Goal: Transaction & Acquisition: Purchase product/service

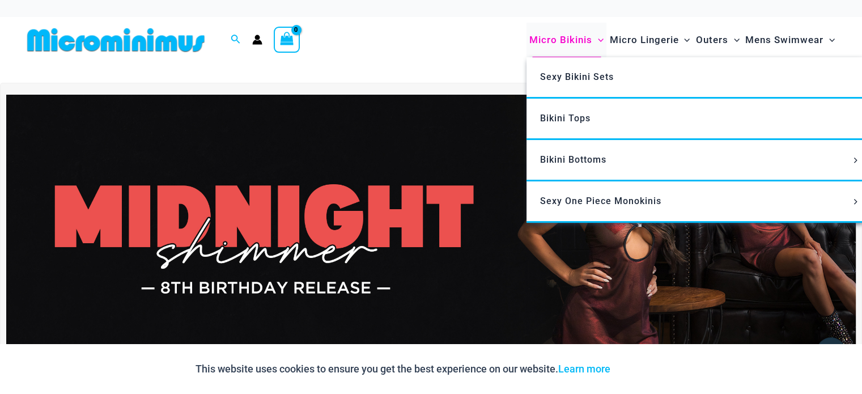
click at [566, 40] on span "Micro Bikinis" at bounding box center [561, 40] width 63 height 29
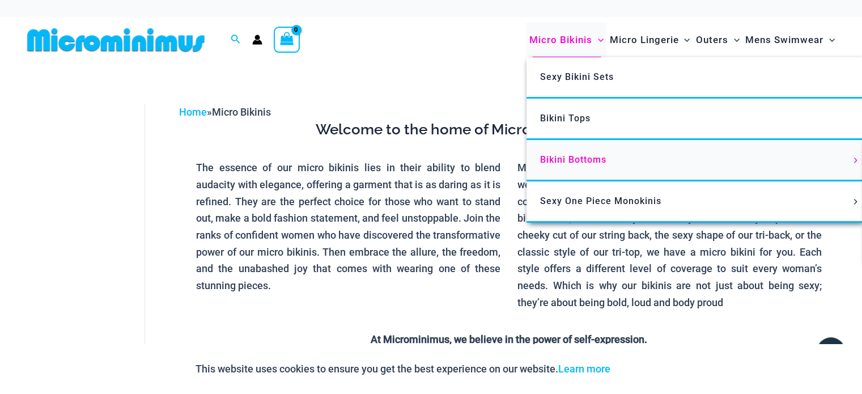
click at [576, 160] on span "Bikini Bottoms" at bounding box center [573, 159] width 66 height 11
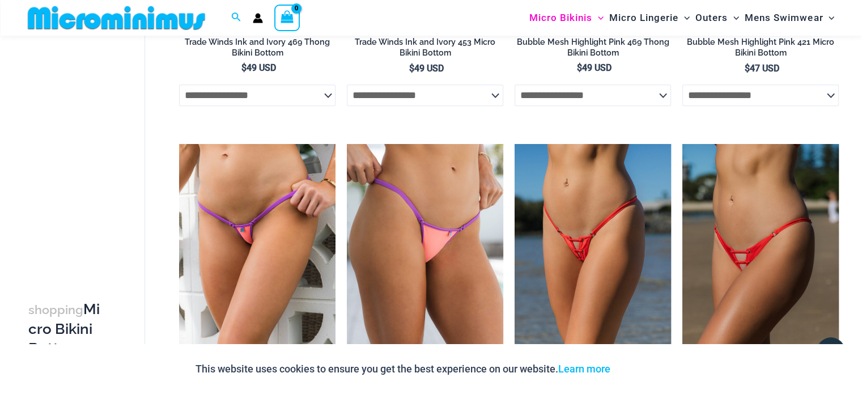
scroll to position [1279, 0]
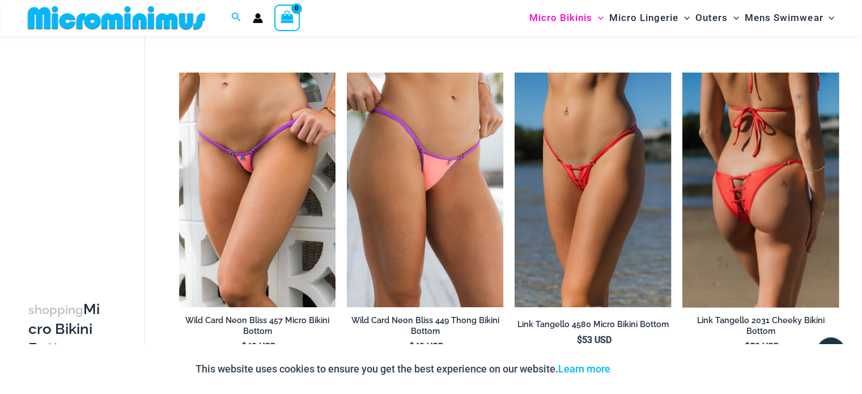
click at [761, 256] on img at bounding box center [761, 190] width 156 height 235
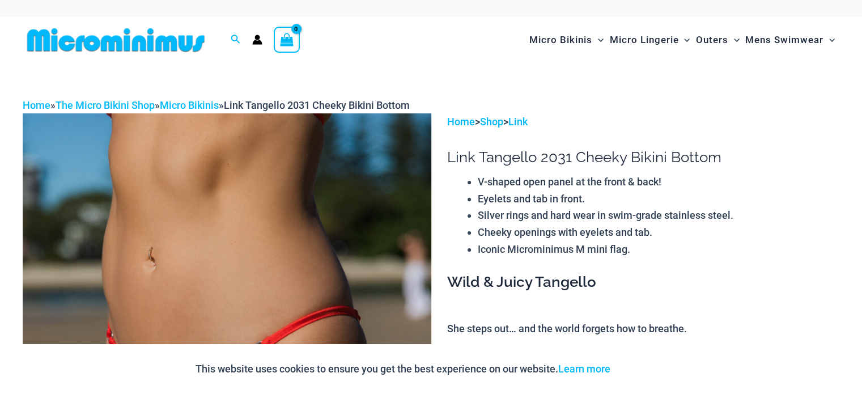
click at [858, 378] on div "This website uses cookies to ensure you get the best experience on our website.…" at bounding box center [431, 369] width 862 height 50
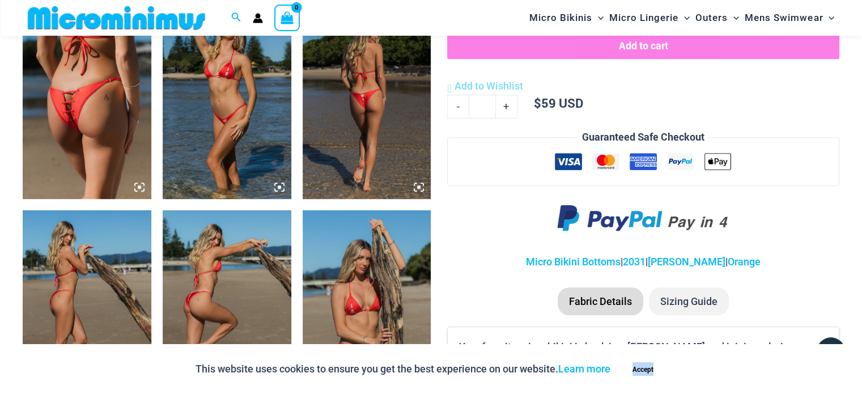
scroll to position [771, 0]
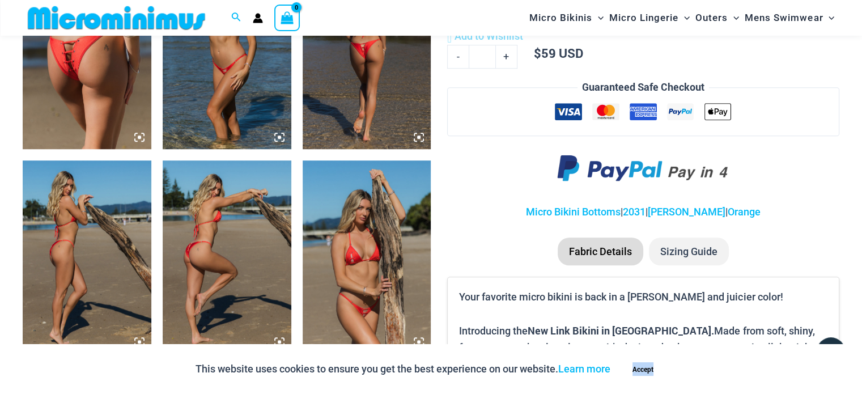
click at [93, 77] on img at bounding box center [87, 52] width 129 height 193
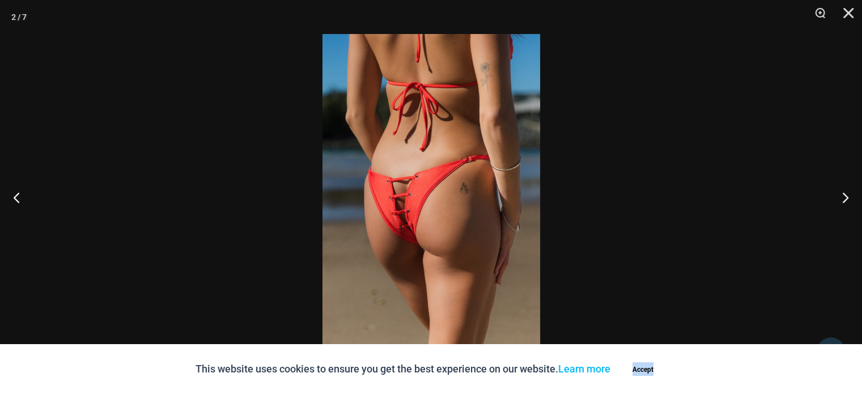
click at [93, 77] on div at bounding box center [431, 197] width 862 height 394
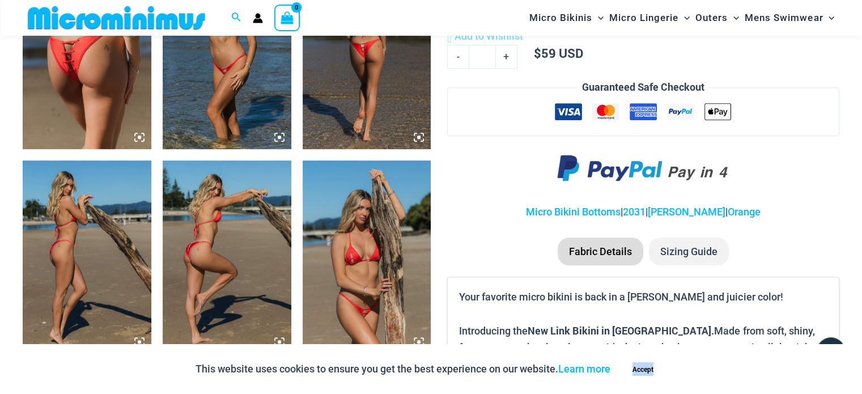
click at [93, 77] on img at bounding box center [87, 52] width 129 height 193
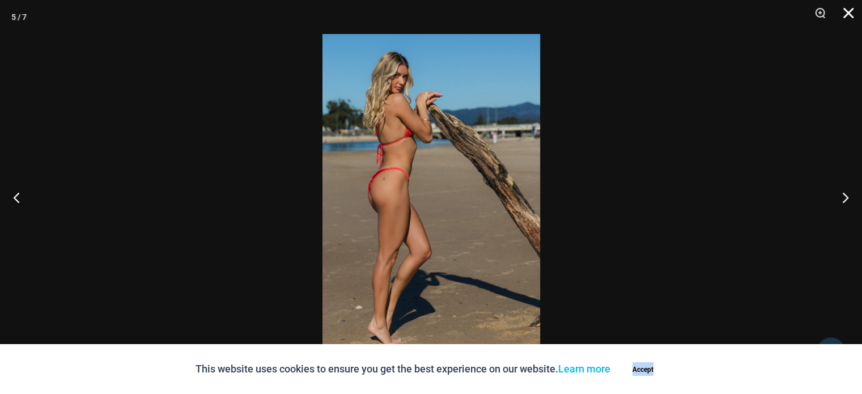
click at [845, 13] on button "Close" at bounding box center [845, 17] width 28 height 34
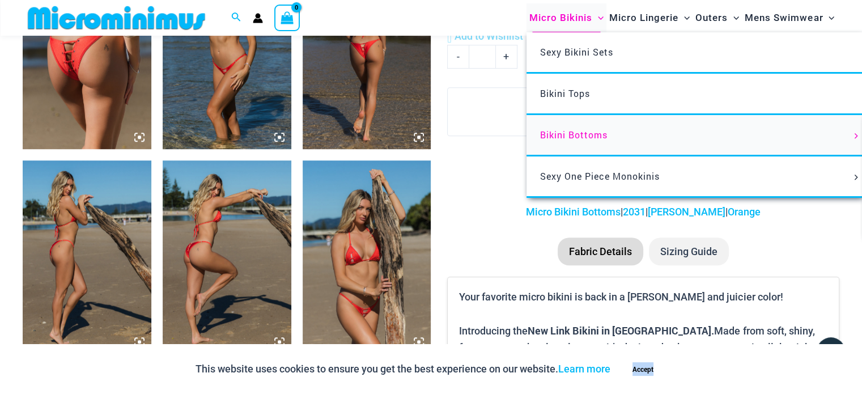
click at [567, 139] on span "Bikini Bottoms" at bounding box center [573, 135] width 67 height 12
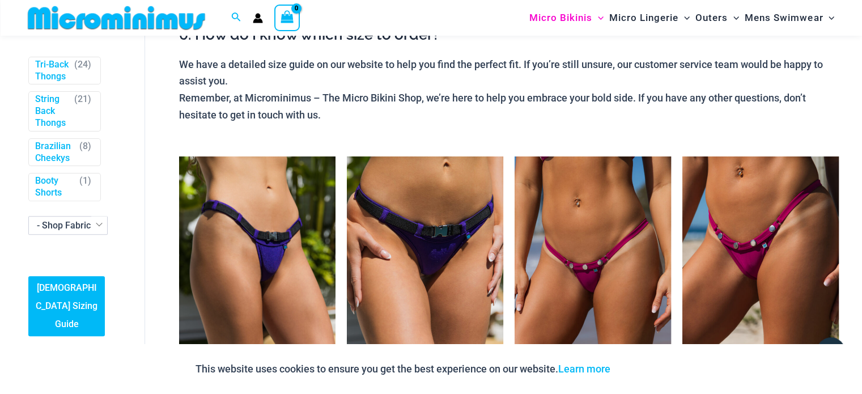
scroll to position [375, 0]
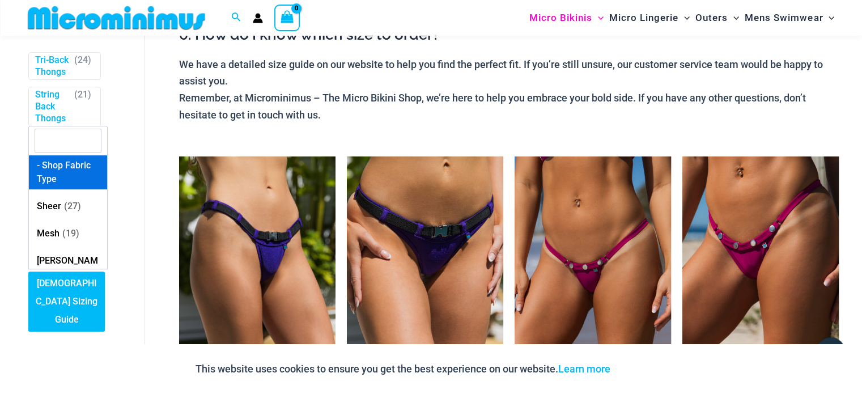
click at [73, 230] on span "- Shop Fabric Type" at bounding box center [68, 221] width 78 height 18
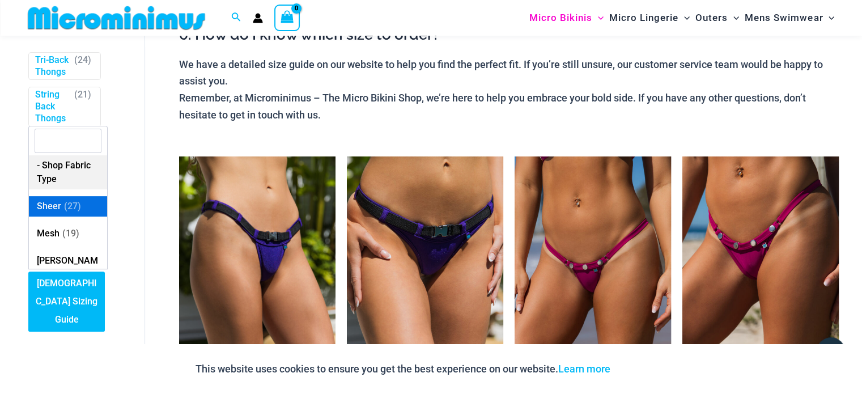
select select "****"
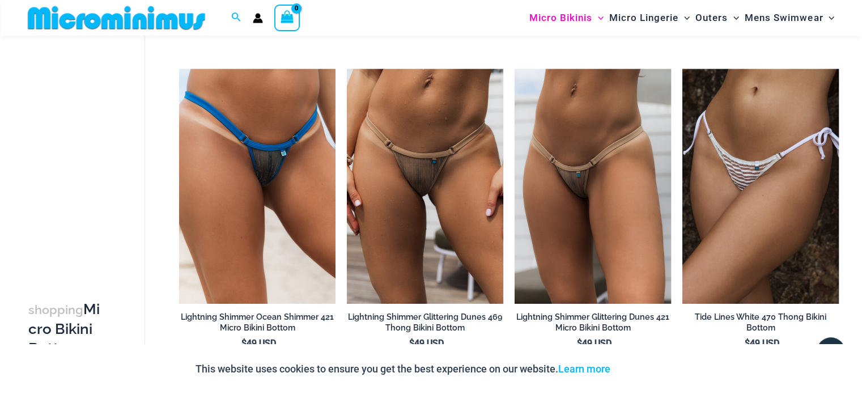
scroll to position [2012, 0]
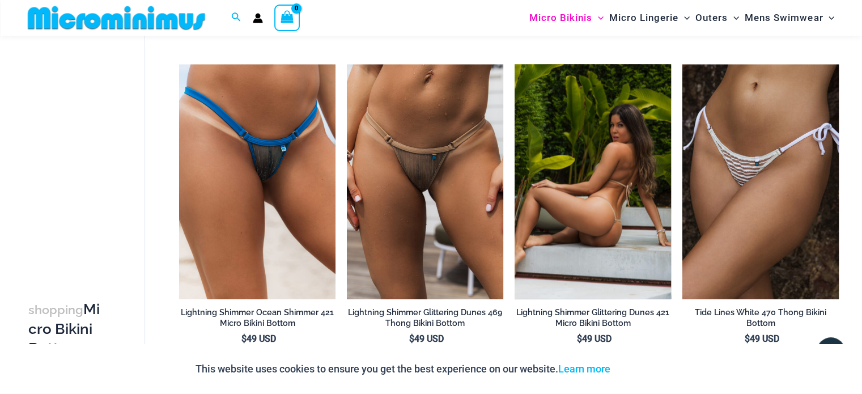
click at [575, 232] on img at bounding box center [593, 181] width 156 height 235
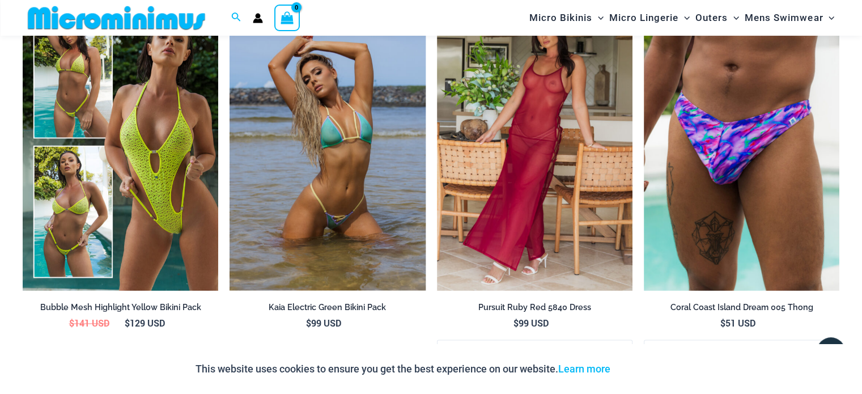
scroll to position [1696, 0]
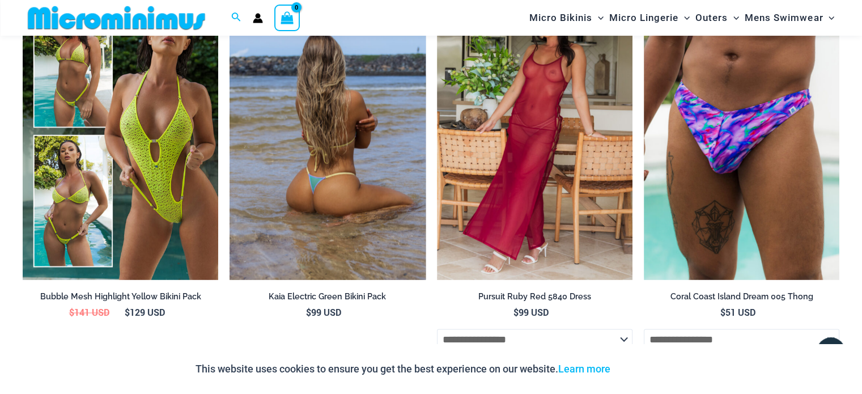
click at [325, 150] on img at bounding box center [328, 133] width 196 height 294
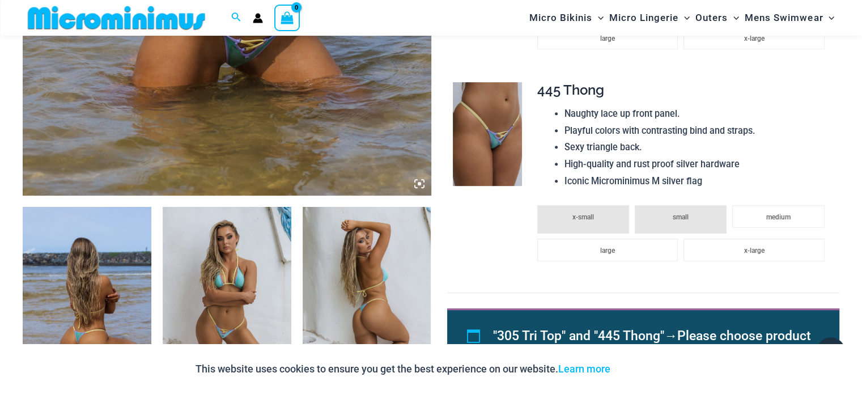
scroll to position [543, 0]
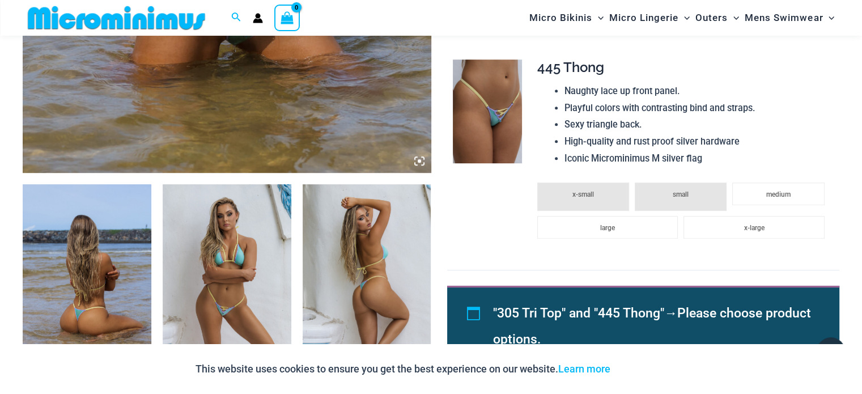
click at [105, 277] on img at bounding box center [87, 280] width 129 height 193
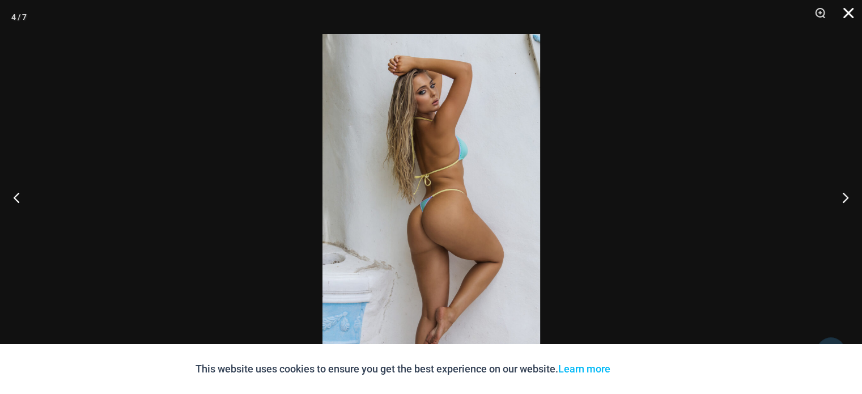
click at [854, 11] on button "Close" at bounding box center [845, 17] width 28 height 34
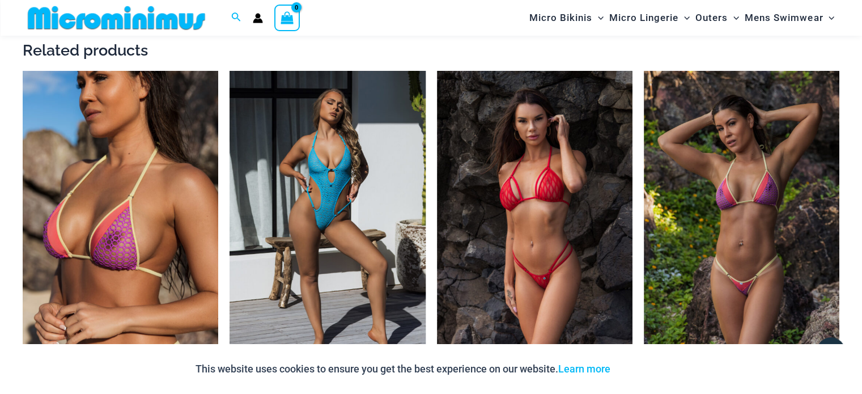
scroll to position [1338, 0]
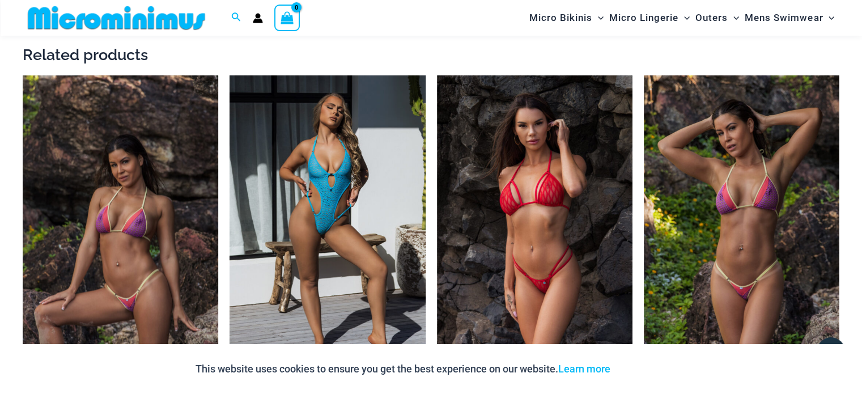
click at [139, 268] on img at bounding box center [121, 222] width 196 height 294
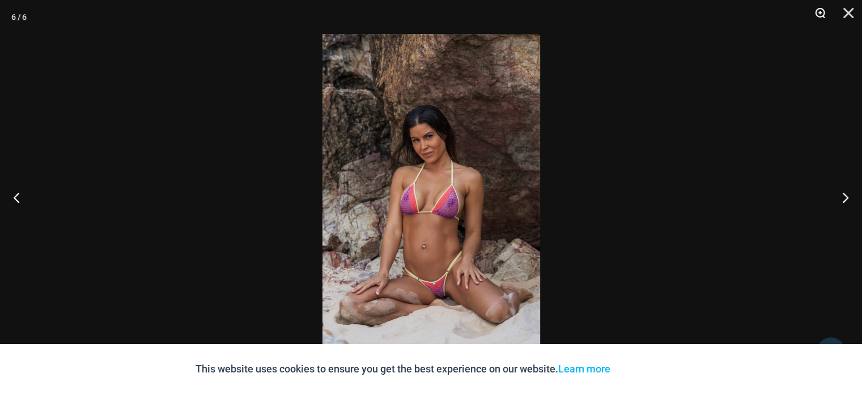
click at [818, 14] on button "Zoom" at bounding box center [816, 17] width 28 height 34
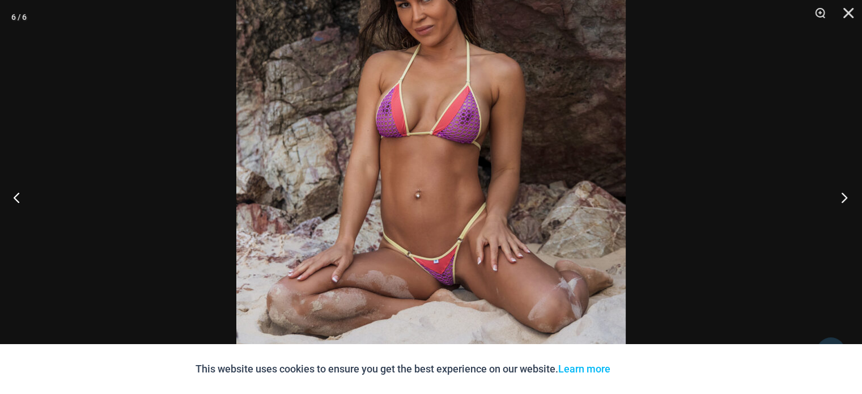
click at [843, 198] on button "Next" at bounding box center [841, 197] width 43 height 57
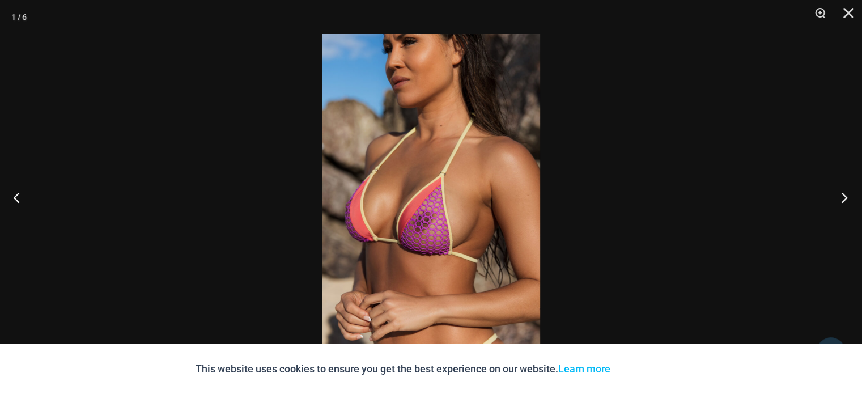
click at [843, 198] on button "Next" at bounding box center [841, 197] width 43 height 57
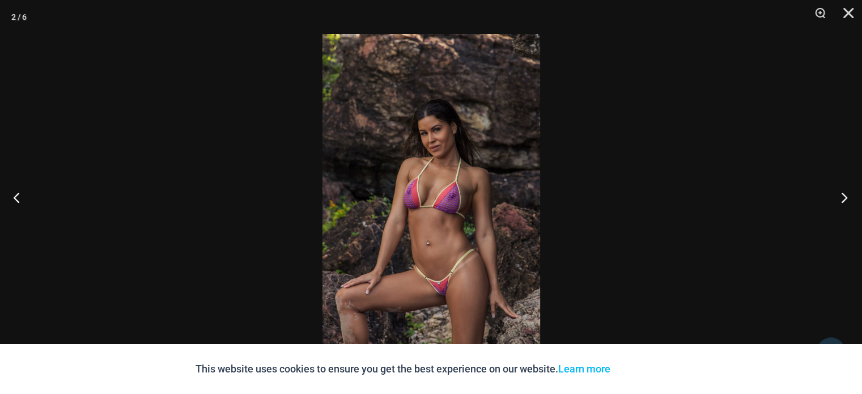
click at [843, 198] on button "Next" at bounding box center [841, 197] width 43 height 57
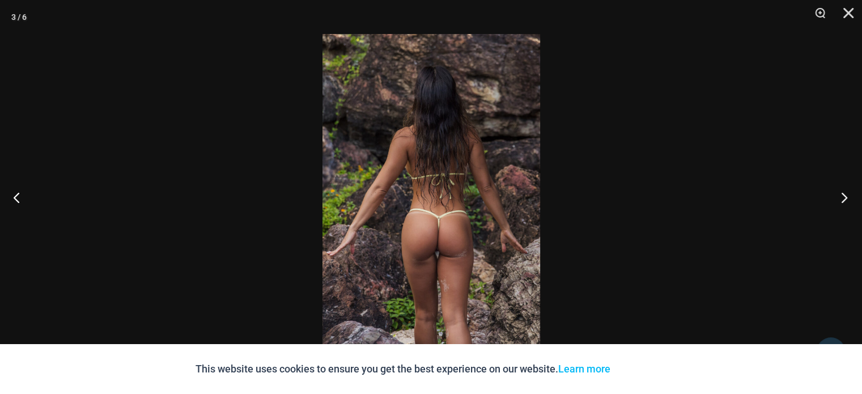
click at [843, 198] on button "Next" at bounding box center [841, 197] width 43 height 57
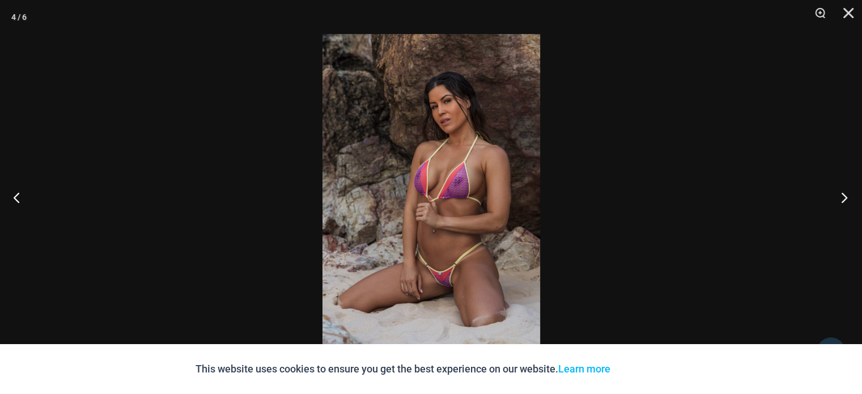
click at [843, 198] on button "Next" at bounding box center [841, 197] width 43 height 57
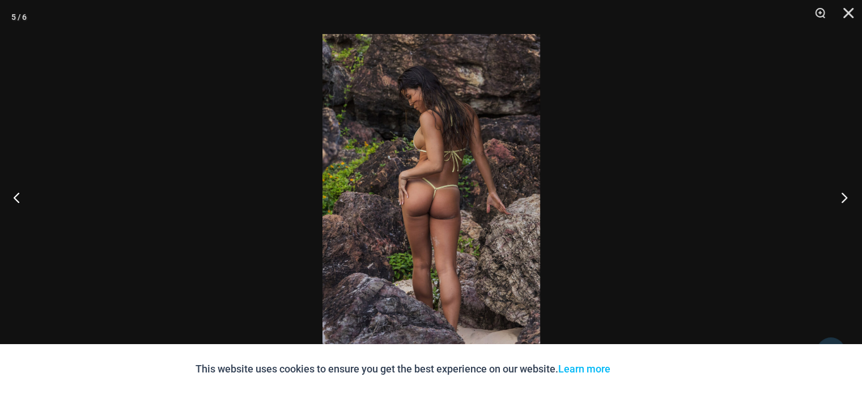
click at [843, 198] on button "Next" at bounding box center [841, 197] width 43 height 57
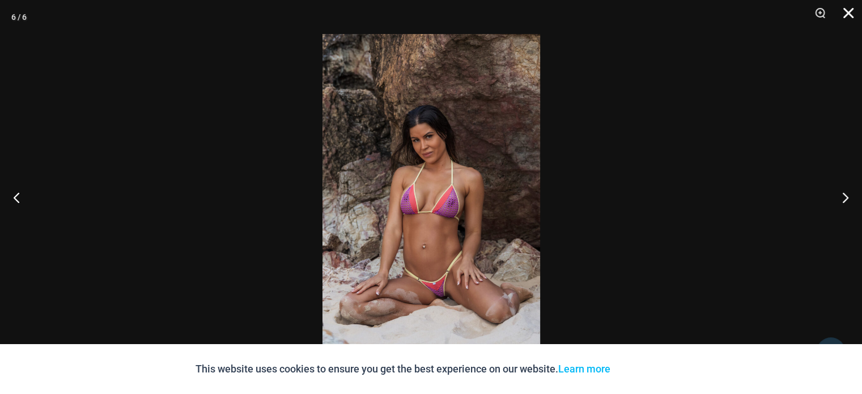
click at [850, 18] on button "Close" at bounding box center [845, 17] width 28 height 34
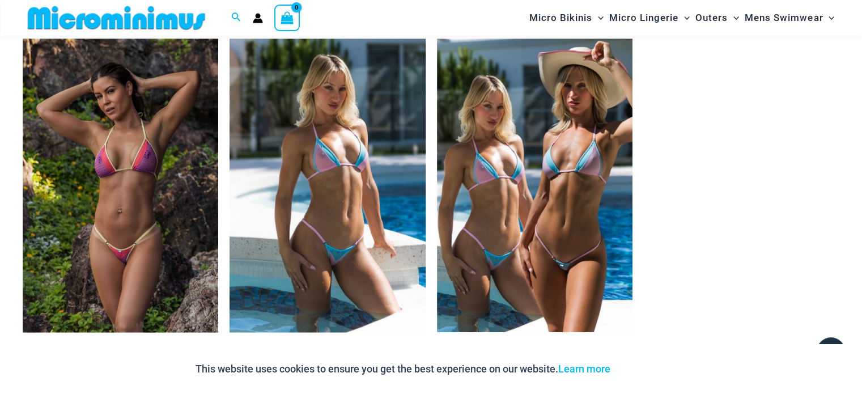
scroll to position [1144, 0]
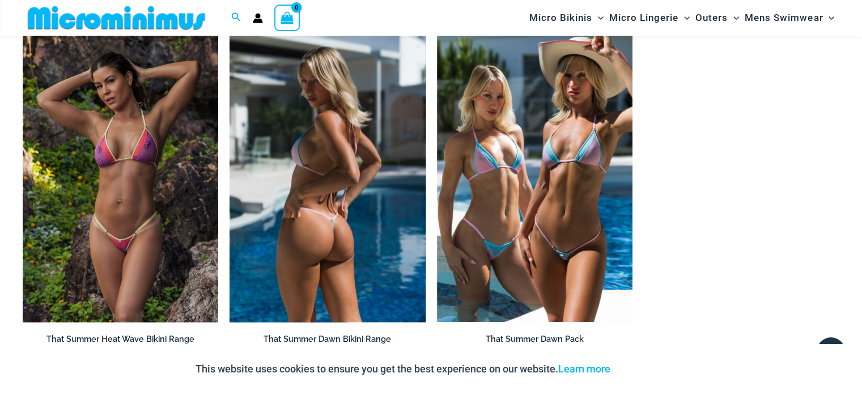
click at [338, 287] on img at bounding box center [328, 175] width 196 height 294
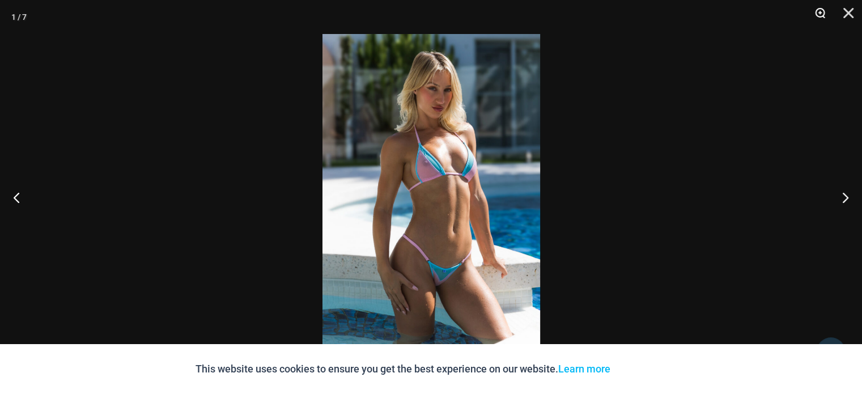
click at [814, 11] on button "Zoom" at bounding box center [816, 17] width 28 height 34
